Goal: Transaction & Acquisition: Book appointment/travel/reservation

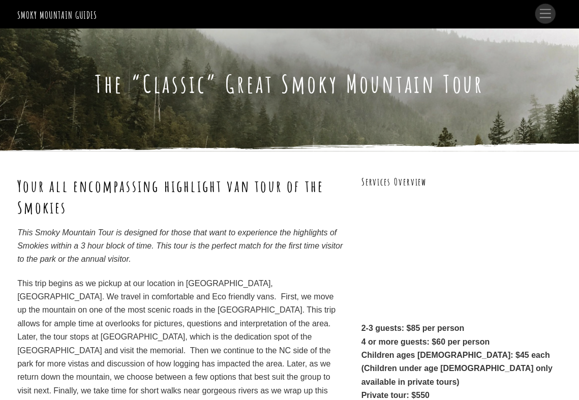
click at [548, 13] on span "Menu" at bounding box center [545, 13] width 11 height 9
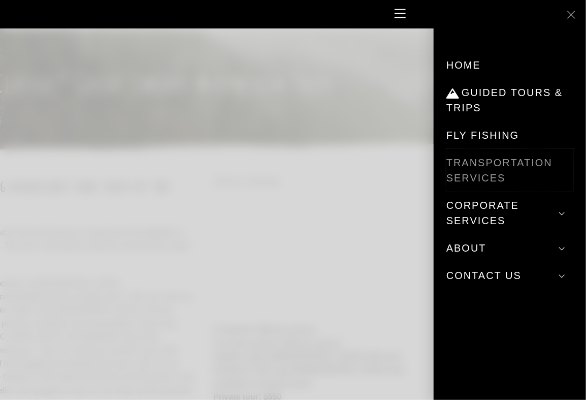
click at [516, 162] on link "Transportation Services" at bounding box center [510, 170] width 127 height 43
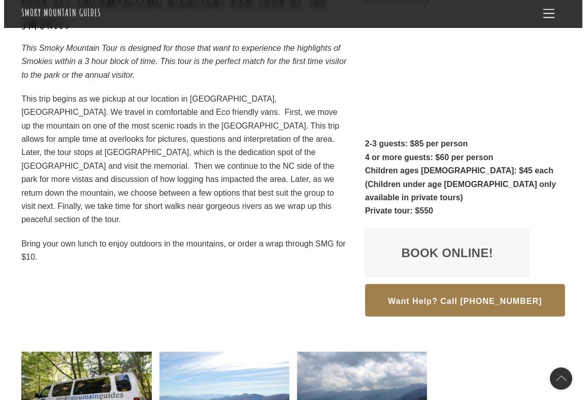
scroll to position [254, 0]
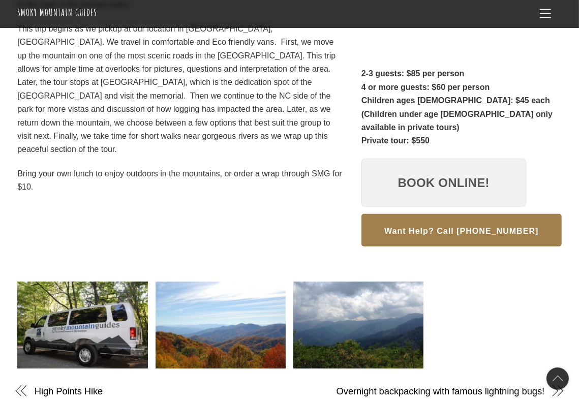
click at [451, 177] on link "Book Online!" at bounding box center [443, 183] width 165 height 49
